Goal: Task Accomplishment & Management: Use online tool/utility

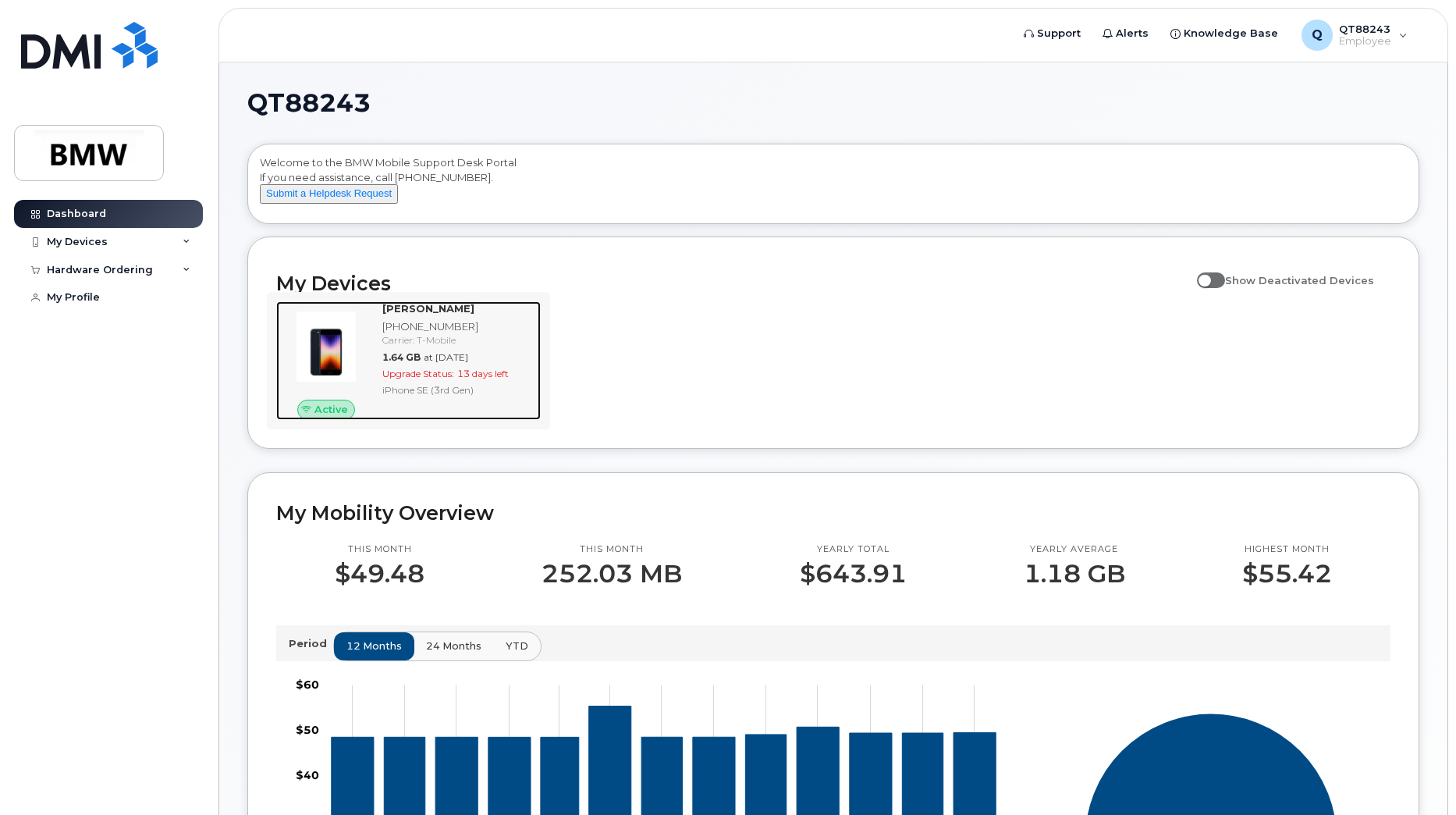
click at [441, 379] on span "Upgrade Status:" at bounding box center [418, 374] width 72 height 12
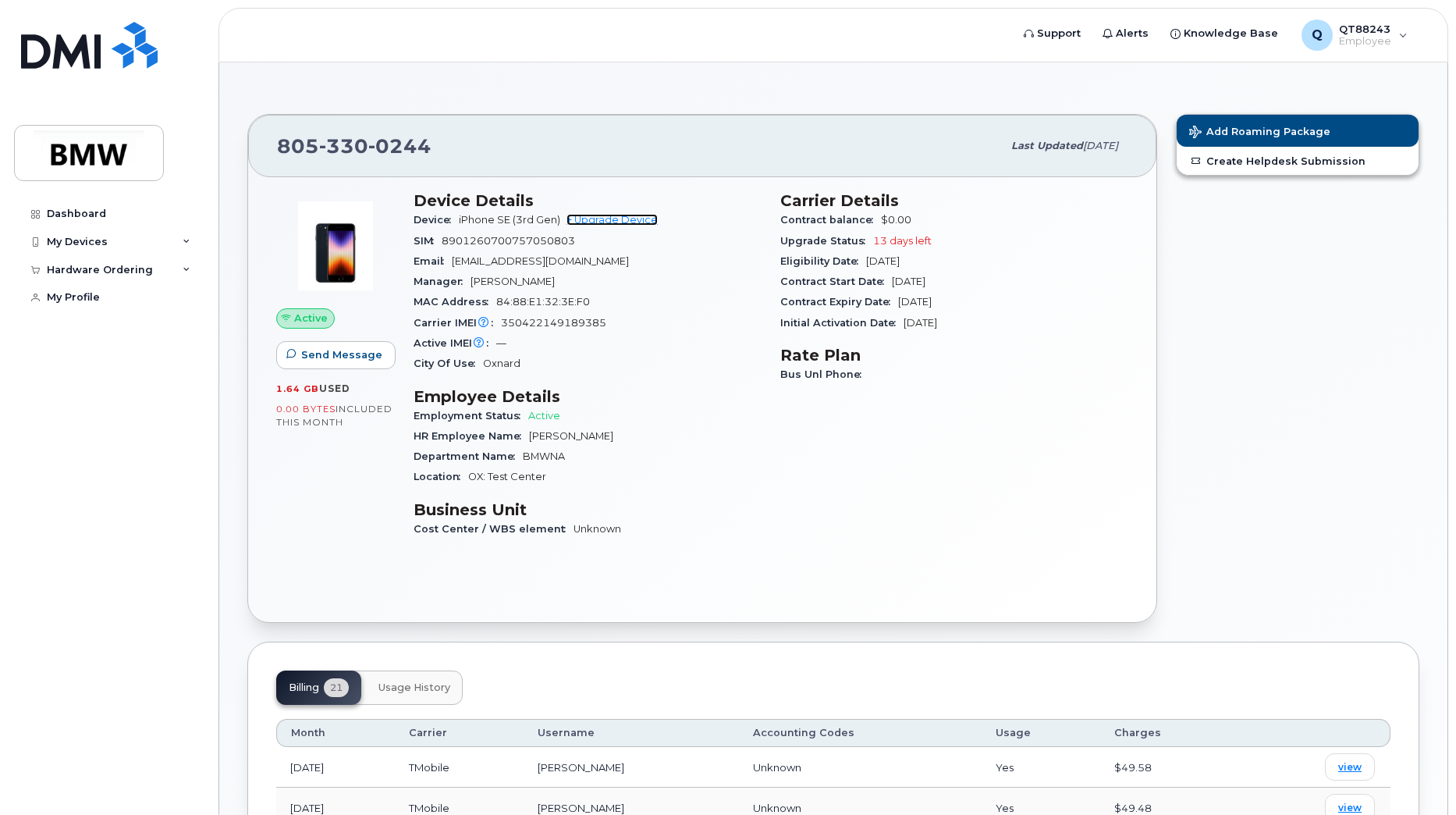
click at [593, 220] on link "+ Upgrade Device" at bounding box center [612, 219] width 92 height 12
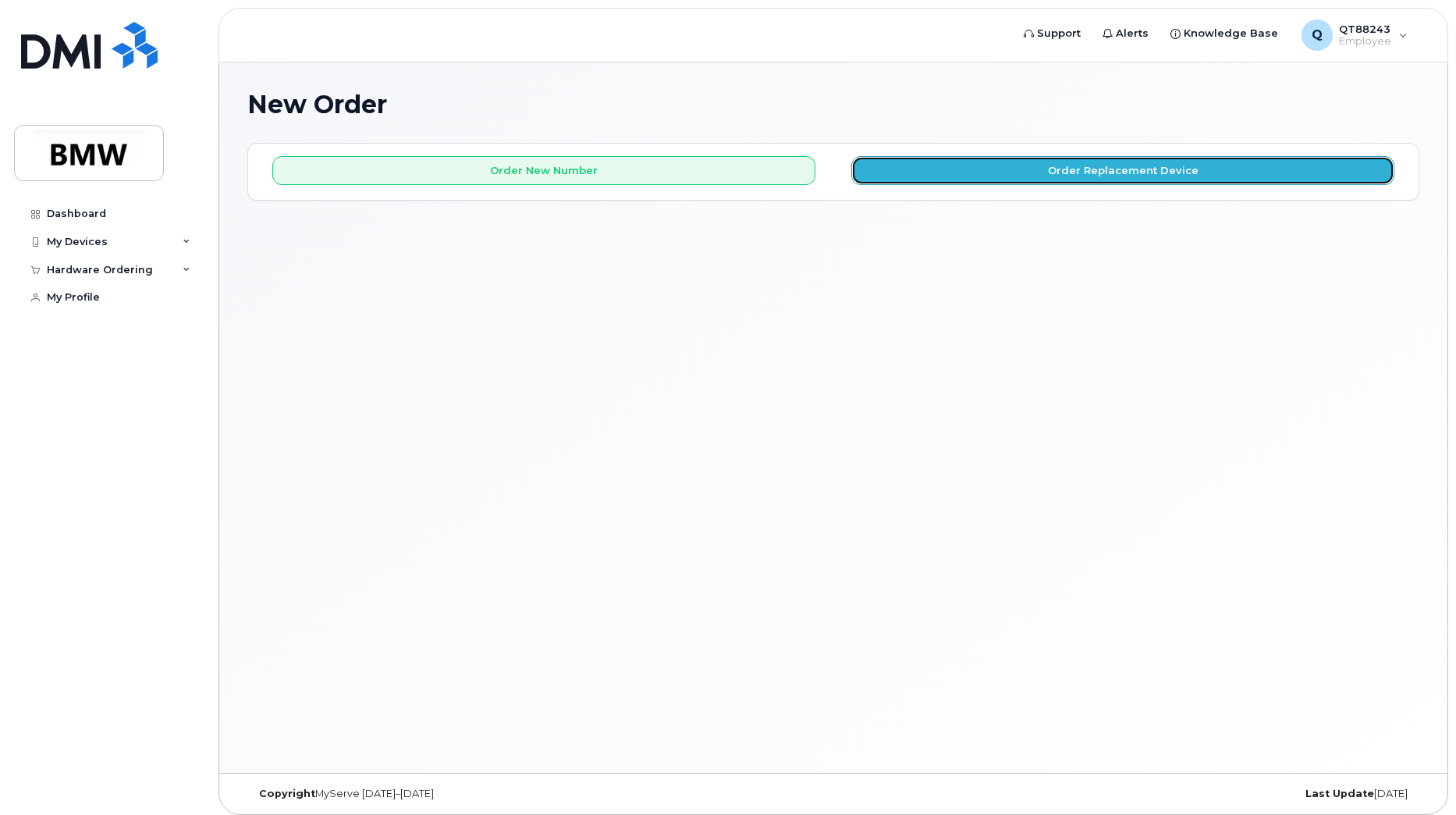
click at [937, 176] on button "Order Replacement Device" at bounding box center [1122, 170] width 543 height 29
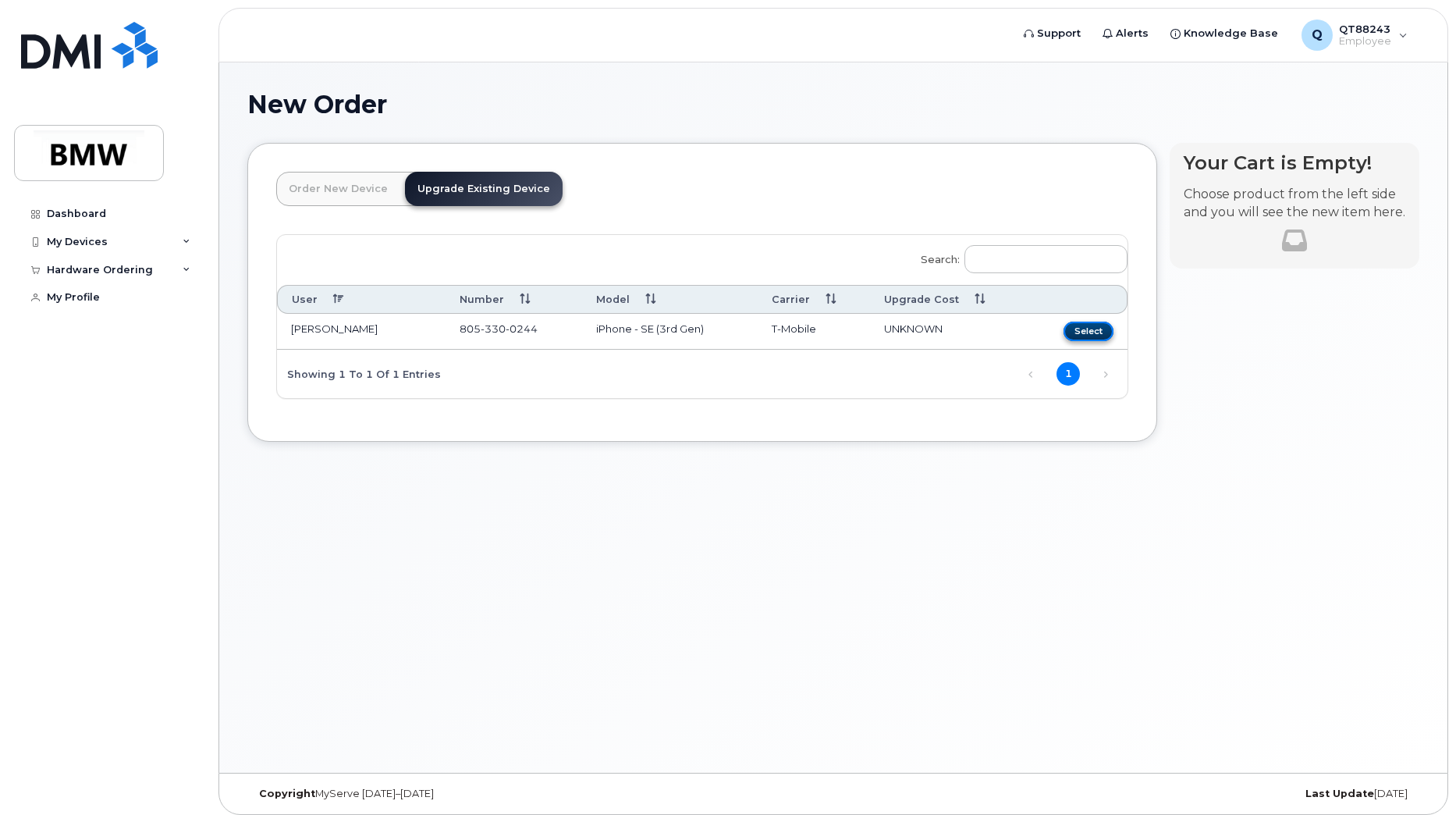
click at [1073, 332] on button "Select" at bounding box center [1088, 332] width 50 height 20
